Goal: Information Seeking & Learning: Learn about a topic

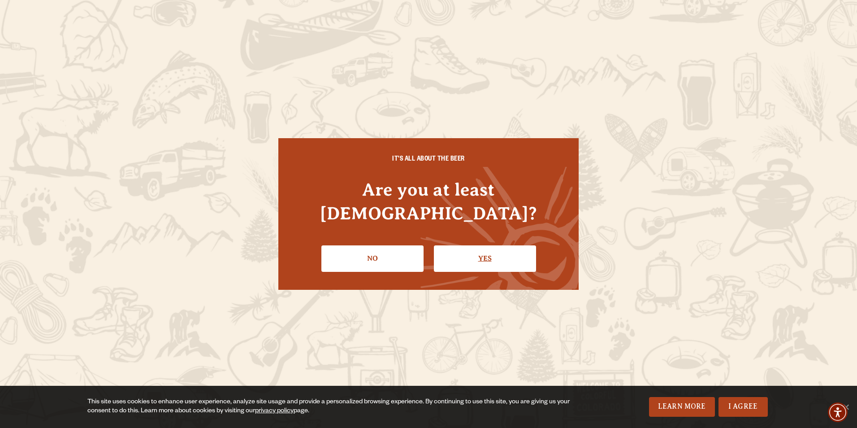
click at [468, 245] on link "Yes" at bounding box center [485, 258] width 102 height 26
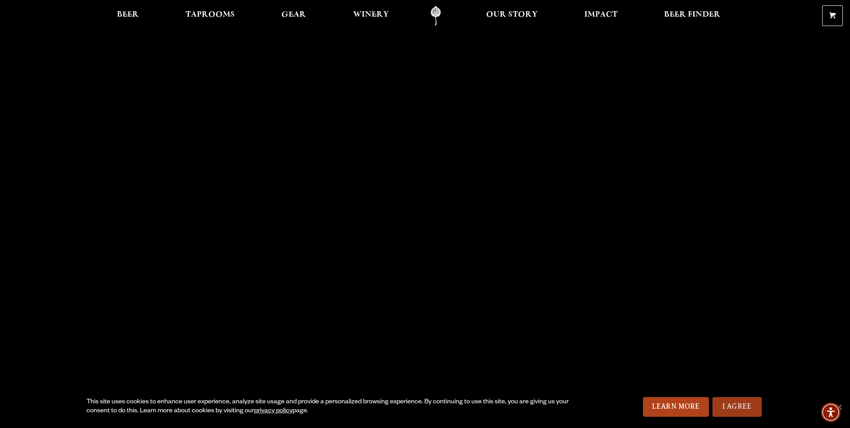
click at [737, 410] on link "I Agree" at bounding box center [737, 407] width 49 height 20
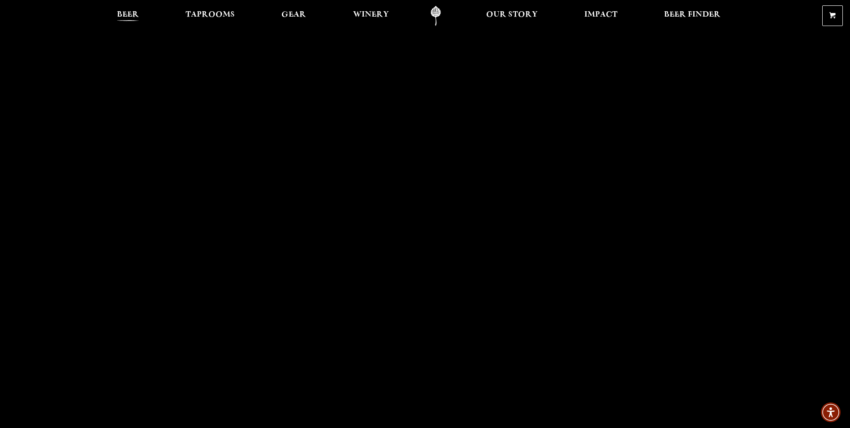
click at [136, 15] on span "Beer" at bounding box center [128, 14] width 22 height 7
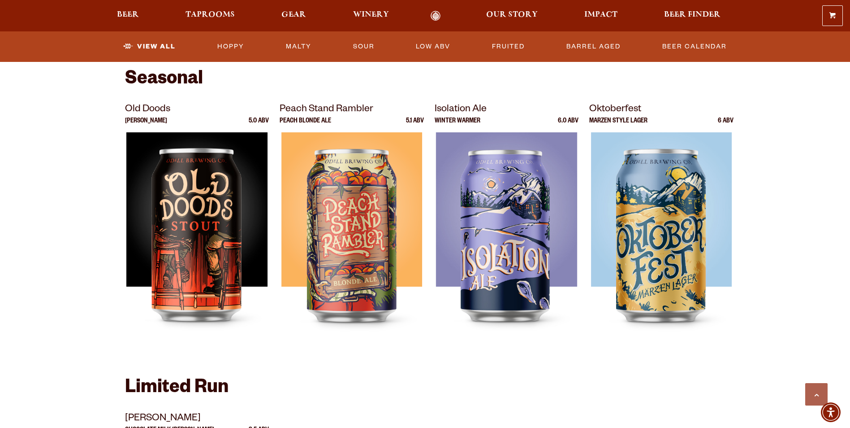
scroll to position [1210, 0]
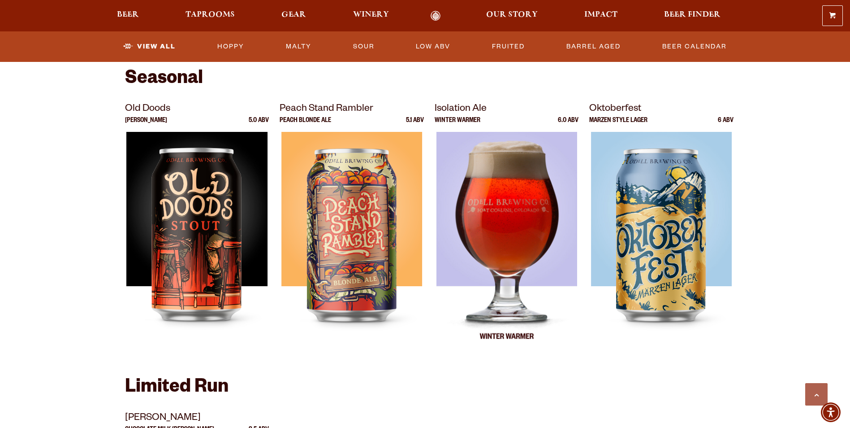
click at [494, 194] on img at bounding box center [506, 244] width 141 height 224
